Goal: Transaction & Acquisition: Purchase product/service

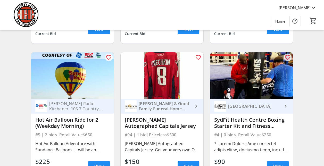
scroll to position [619, 0]
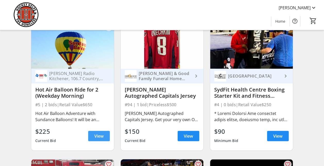
click at [95, 139] on span "View" at bounding box center [98, 136] width 9 height 6
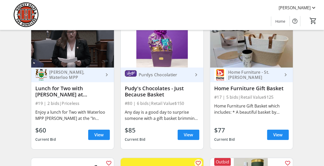
scroll to position [903, 0]
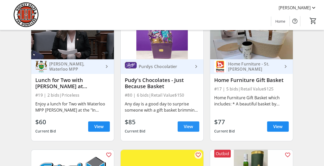
click at [192, 130] on span "View" at bounding box center [188, 127] width 9 height 6
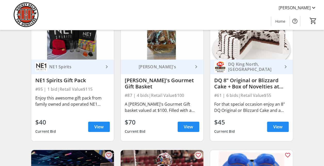
scroll to position [2838, 0]
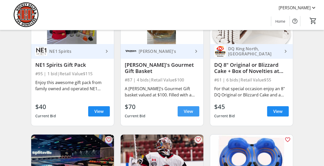
click at [185, 113] on span "View" at bounding box center [188, 111] width 9 height 6
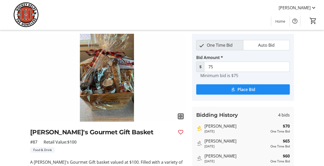
scroll to position [26, 0]
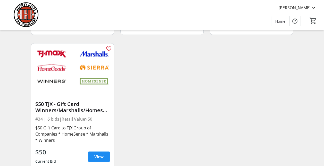
scroll to position [4445, 0]
